Goal: Task Accomplishment & Management: Use online tool/utility

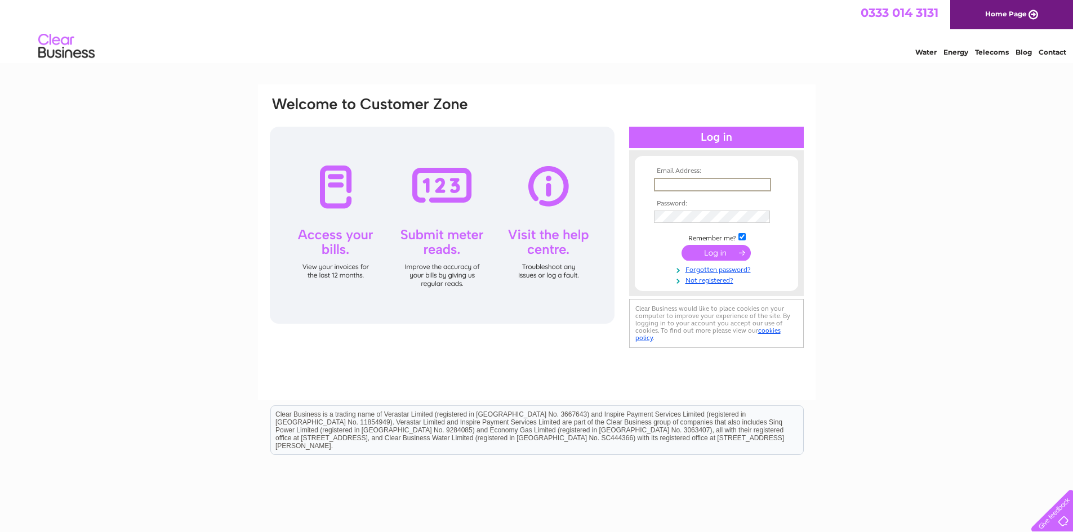
click at [695, 185] on input "text" at bounding box center [712, 185] width 117 height 14
type input "keri@fmaberdeen.com"
click at [681, 245] on input "submit" at bounding box center [715, 253] width 69 height 16
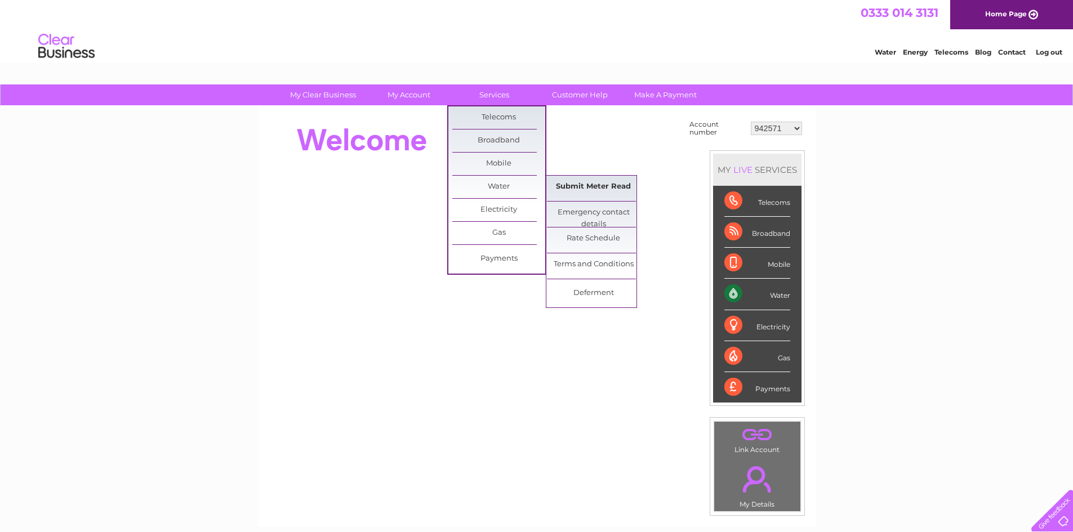
click at [587, 181] on link "Submit Meter Read" at bounding box center [593, 187] width 93 height 23
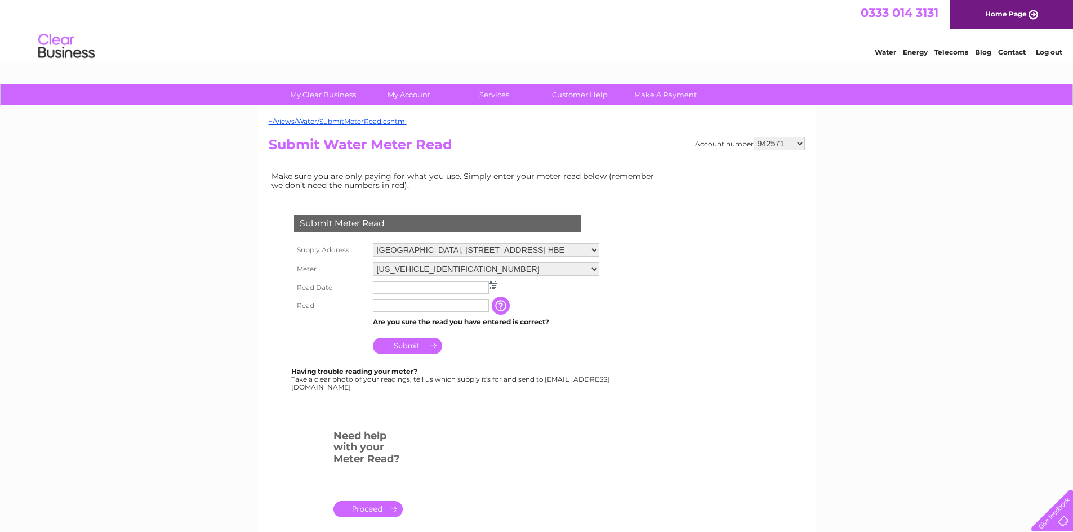
click at [797, 143] on select "942571 942642 942647 942819 943892 946407 949436 970013 977124 30316392" at bounding box center [778, 144] width 51 height 14
select select "942819"
click at [753, 137] on select "942571 942642 942647 942819 943892 946407 949436 970013 977124 30316392" at bounding box center [778, 144] width 51 height 14
click at [453, 287] on input "text" at bounding box center [431, 288] width 116 height 12
click at [495, 288] on img at bounding box center [494, 286] width 8 height 9
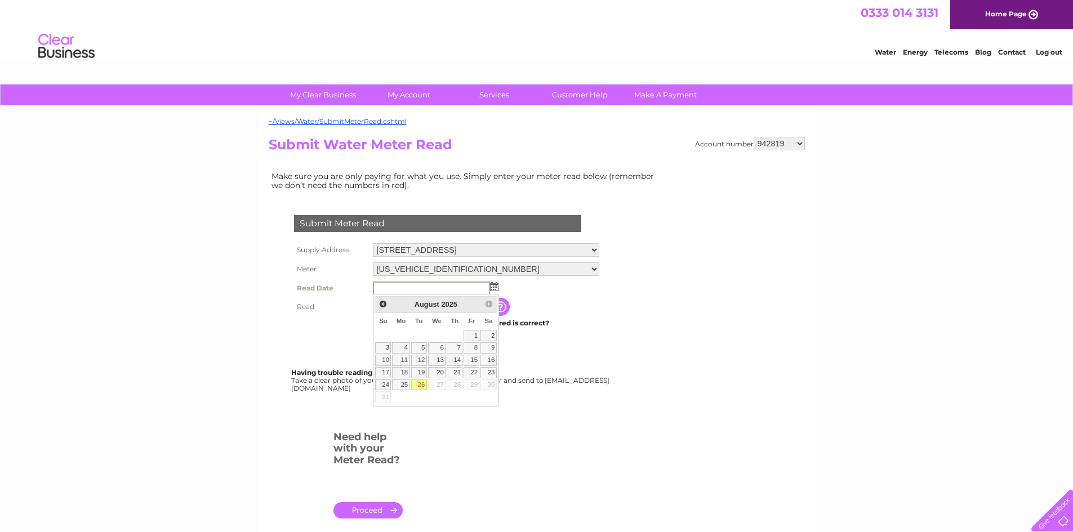
click at [420, 385] on link "26" at bounding box center [419, 384] width 16 height 11
type input "2025/08/26"
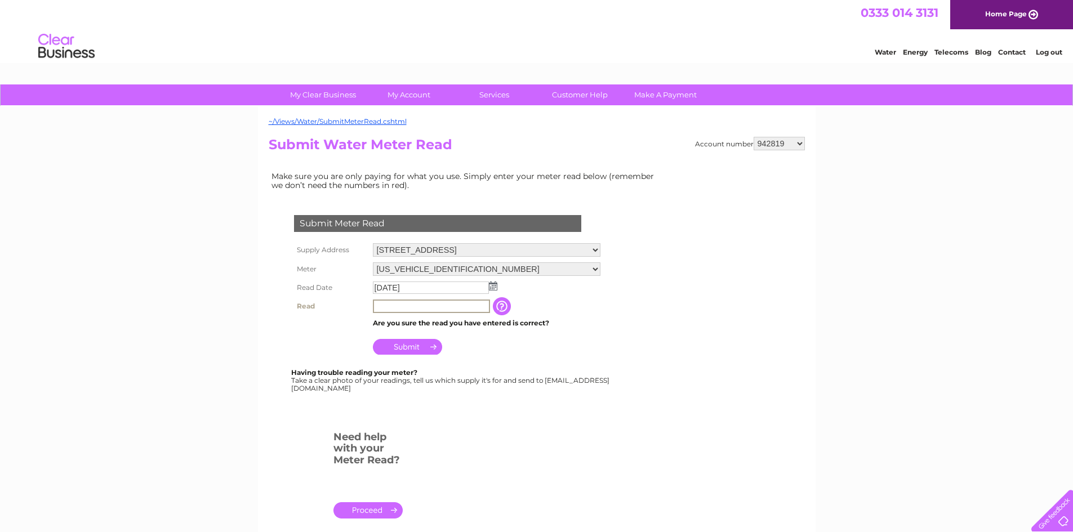
click at [418, 306] on input "text" at bounding box center [431, 307] width 117 height 14
type input "5493"
click at [412, 345] on input "Submit" at bounding box center [407, 347] width 69 height 16
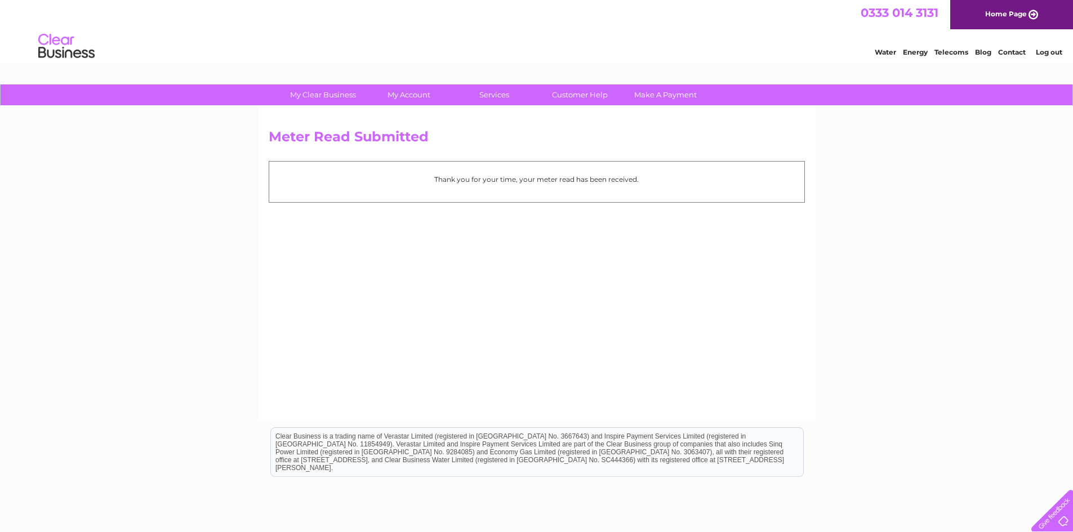
click at [1044, 53] on link "Log out" at bounding box center [1048, 52] width 26 height 8
